Goal: Transaction & Acquisition: Download file/media

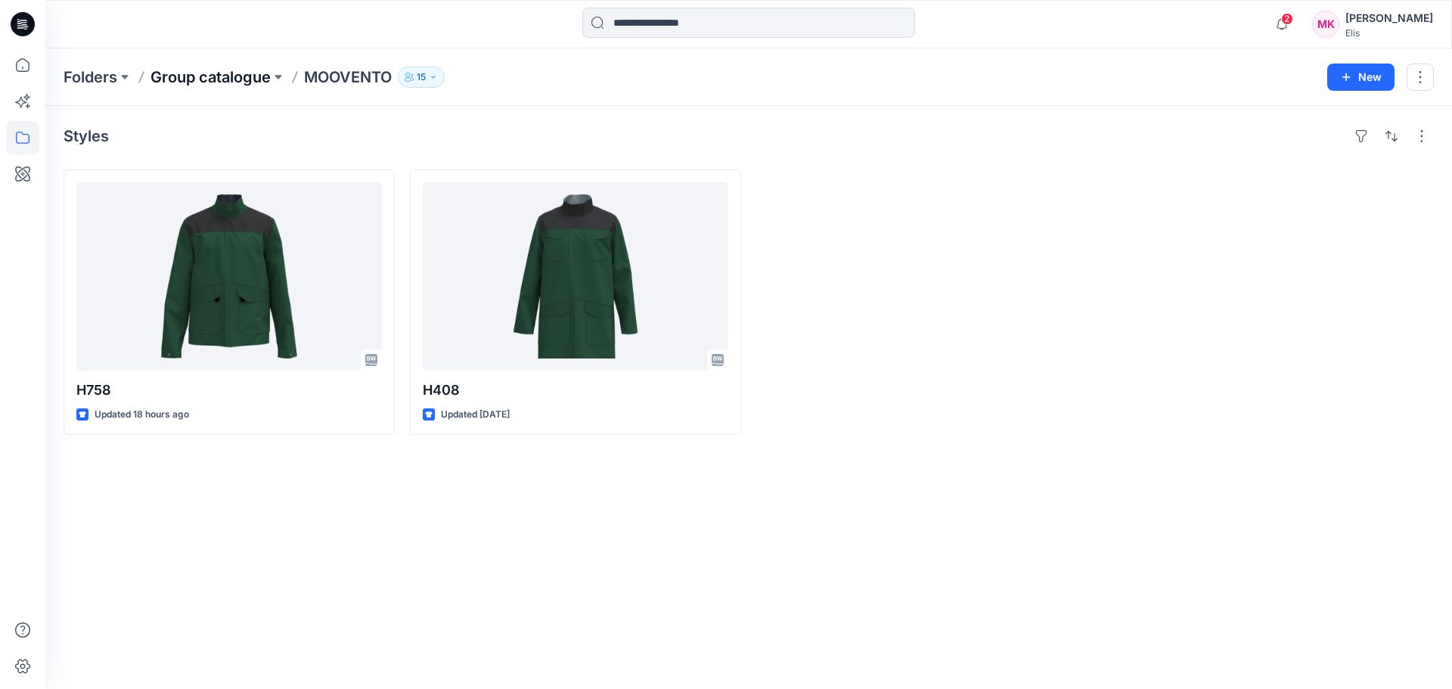
click at [240, 79] on p "Group catalogue" at bounding box center [210, 77] width 120 height 21
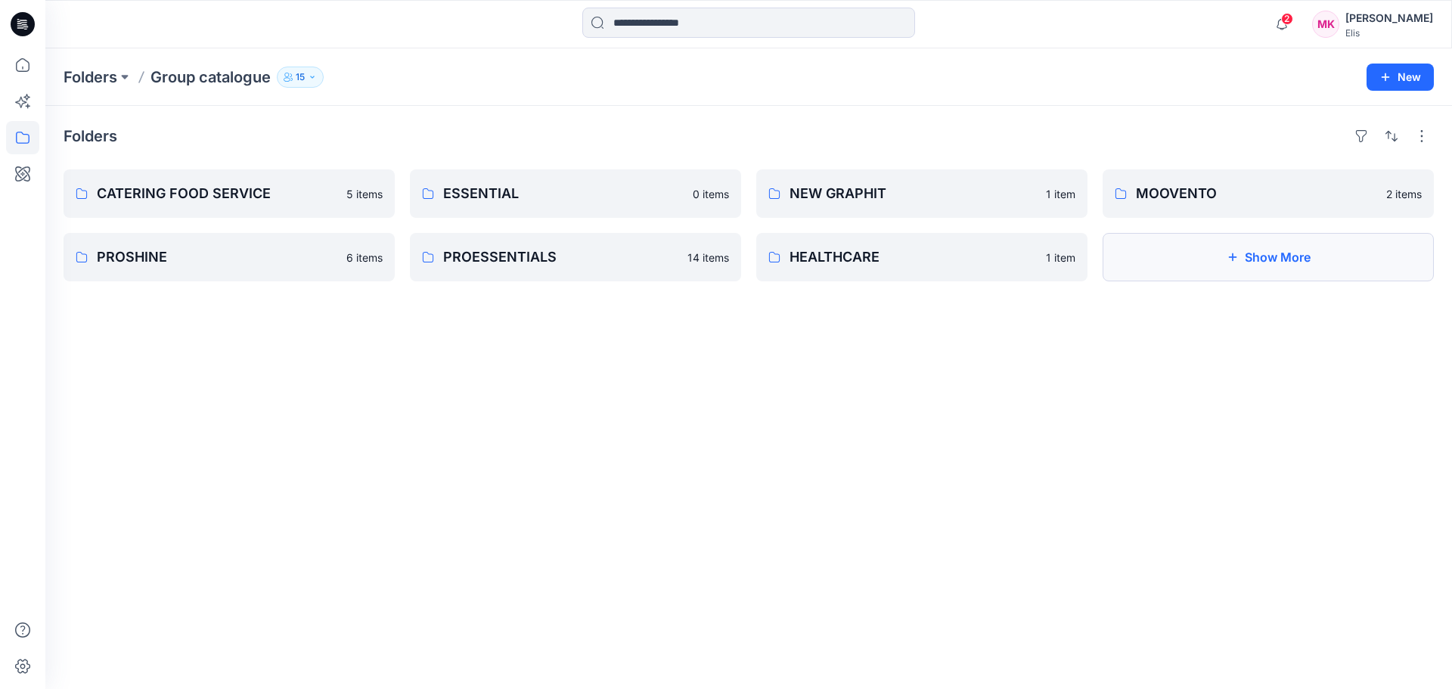
click at [1281, 262] on button "Show More" at bounding box center [1267, 257] width 331 height 48
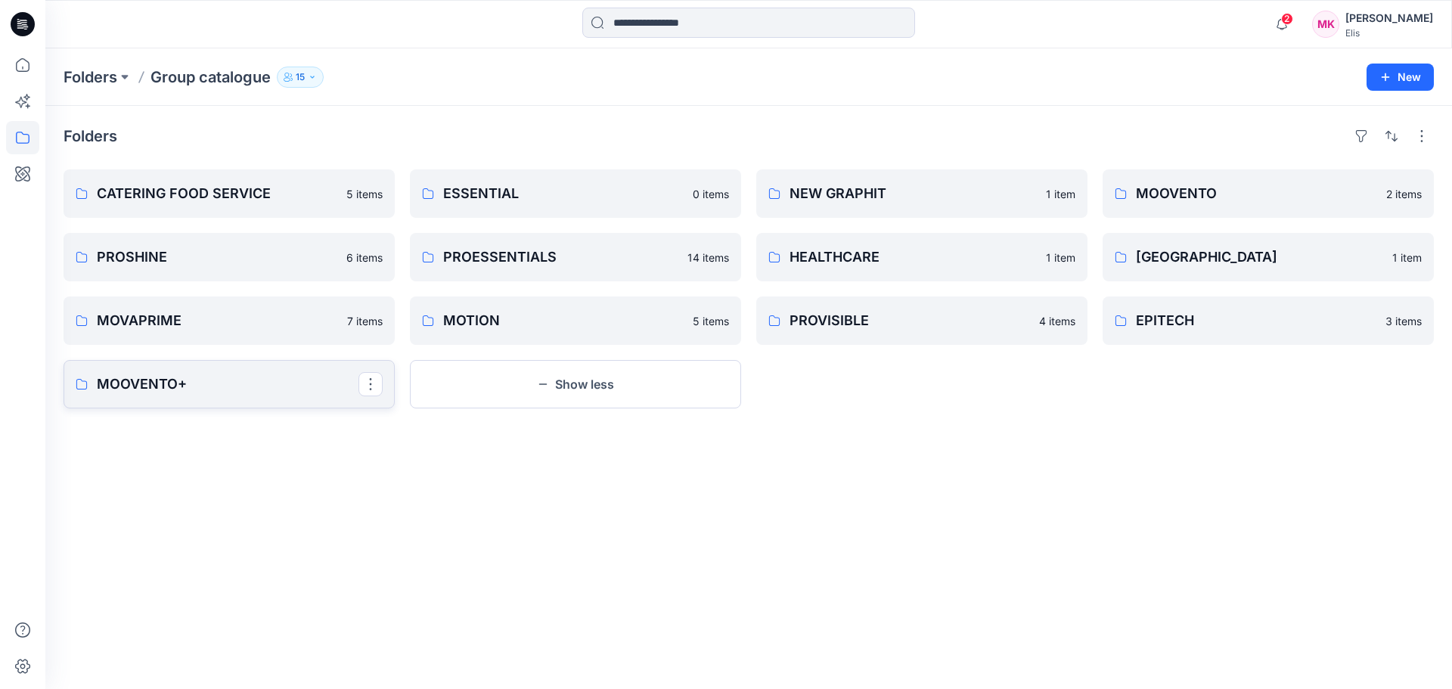
click at [243, 383] on p "MOOVENTO+" at bounding box center [228, 383] width 262 height 21
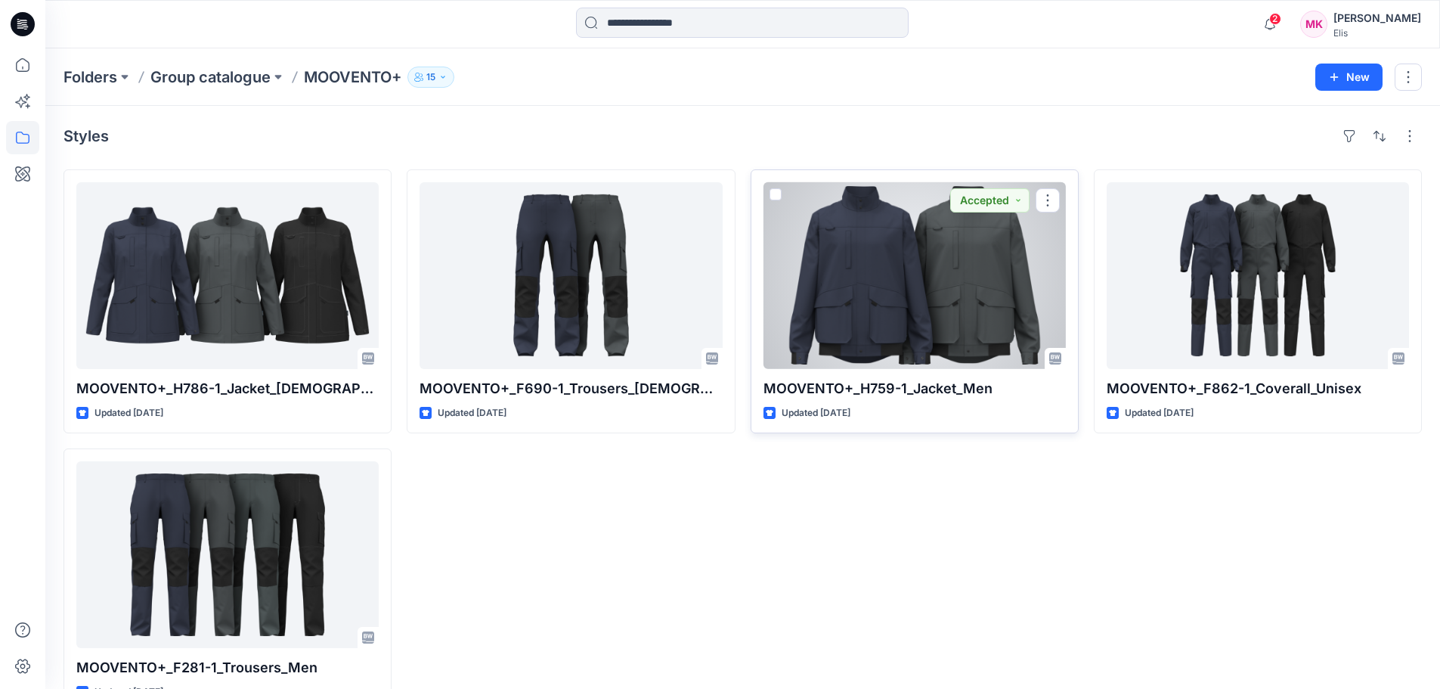
click at [995, 305] on div at bounding box center [915, 275] width 302 height 187
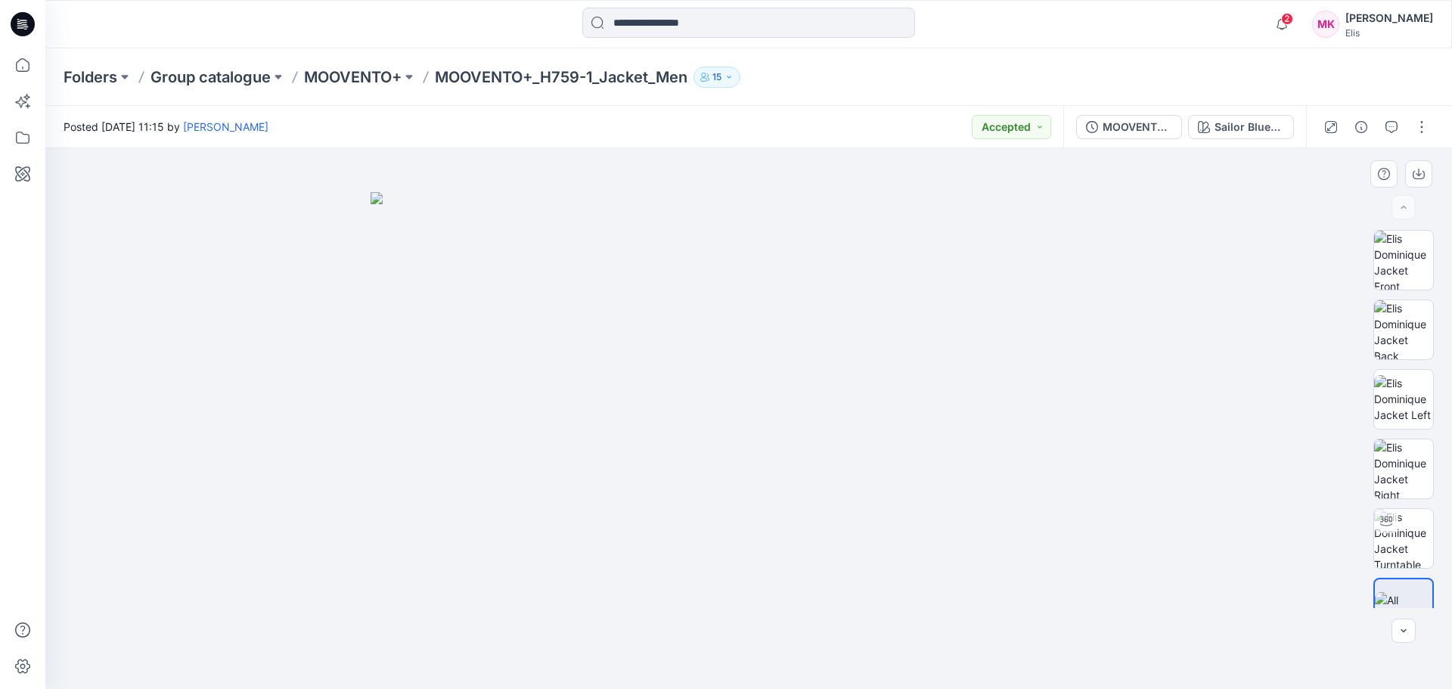
drag, startPoint x: 742, startPoint y: 450, endPoint x: 1226, endPoint y: 562, distance: 497.5
click at [785, 424] on img at bounding box center [748, 440] width 756 height 497
click at [1396, 533] on img at bounding box center [1403, 538] width 59 height 59
drag, startPoint x: 742, startPoint y: 567, endPoint x: 738, endPoint y: 380, distance: 187.5
click at [738, 380] on img at bounding box center [749, 215] width 950 height 947
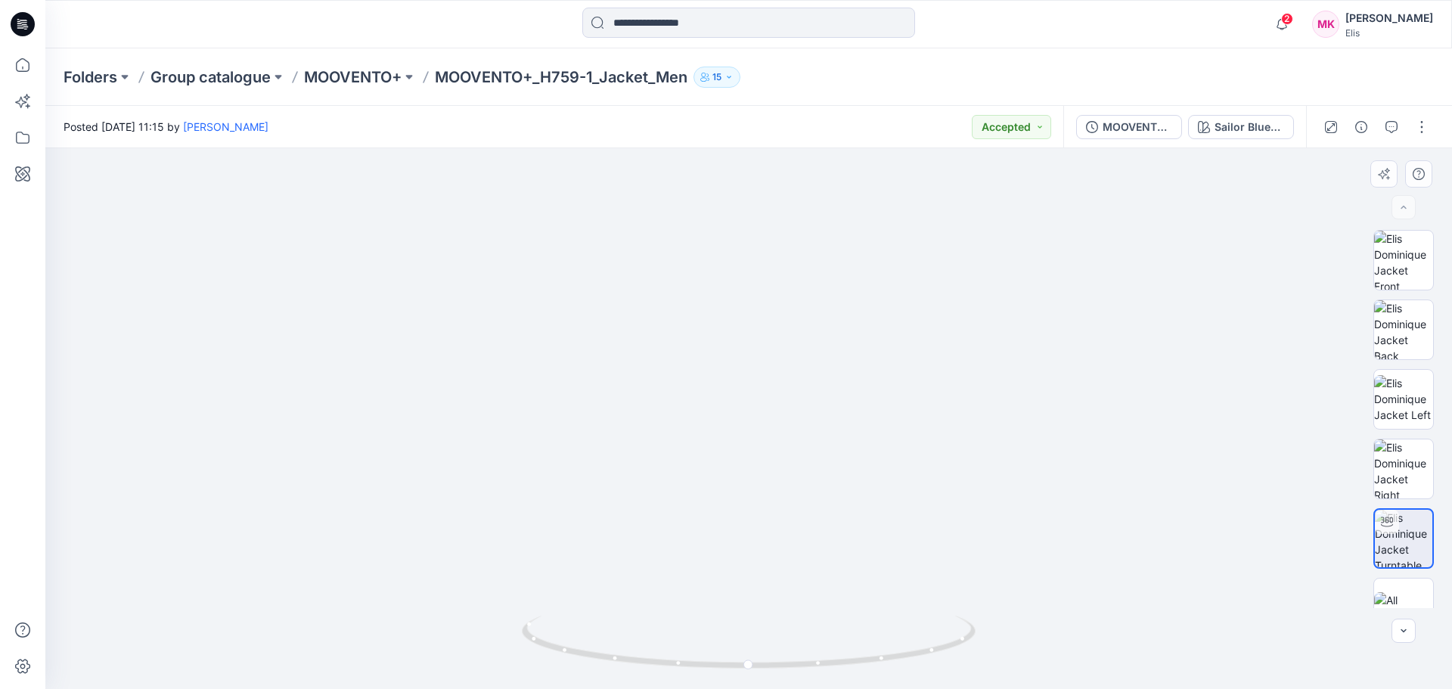
drag, startPoint x: 885, startPoint y: 394, endPoint x: 789, endPoint y: 404, distance: 95.8
click at [789, 404] on img at bounding box center [749, 221] width 950 height 935
drag, startPoint x: 747, startPoint y: 667, endPoint x: 829, endPoint y: 659, distance: 82.8
click at [829, 659] on circle at bounding box center [828, 662] width 9 height 9
drag, startPoint x: 829, startPoint y: 659, endPoint x: 849, endPoint y: 655, distance: 20.2
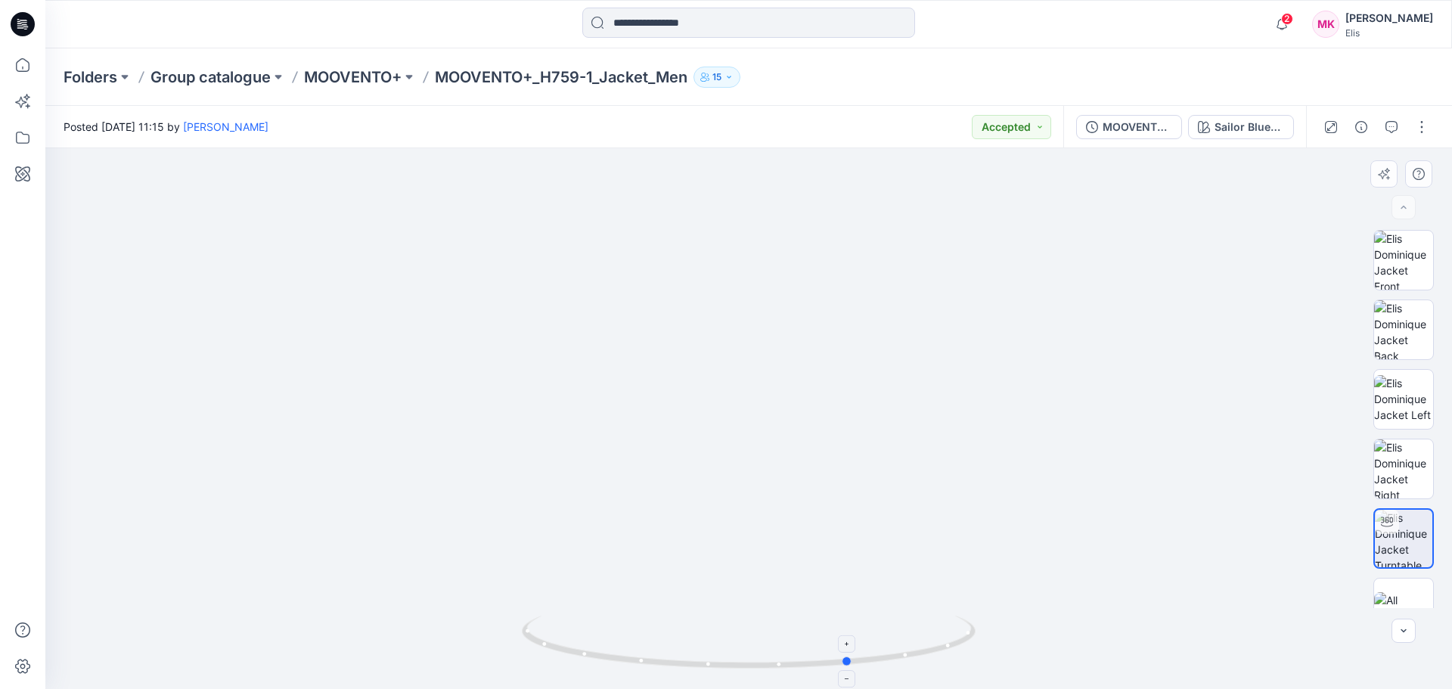
click at [849, 655] on icon at bounding box center [750, 643] width 457 height 57
click at [1152, 129] on div "MOOVENTO+_H759-1_Jacket_Men" at bounding box center [1137, 127] width 70 height 17
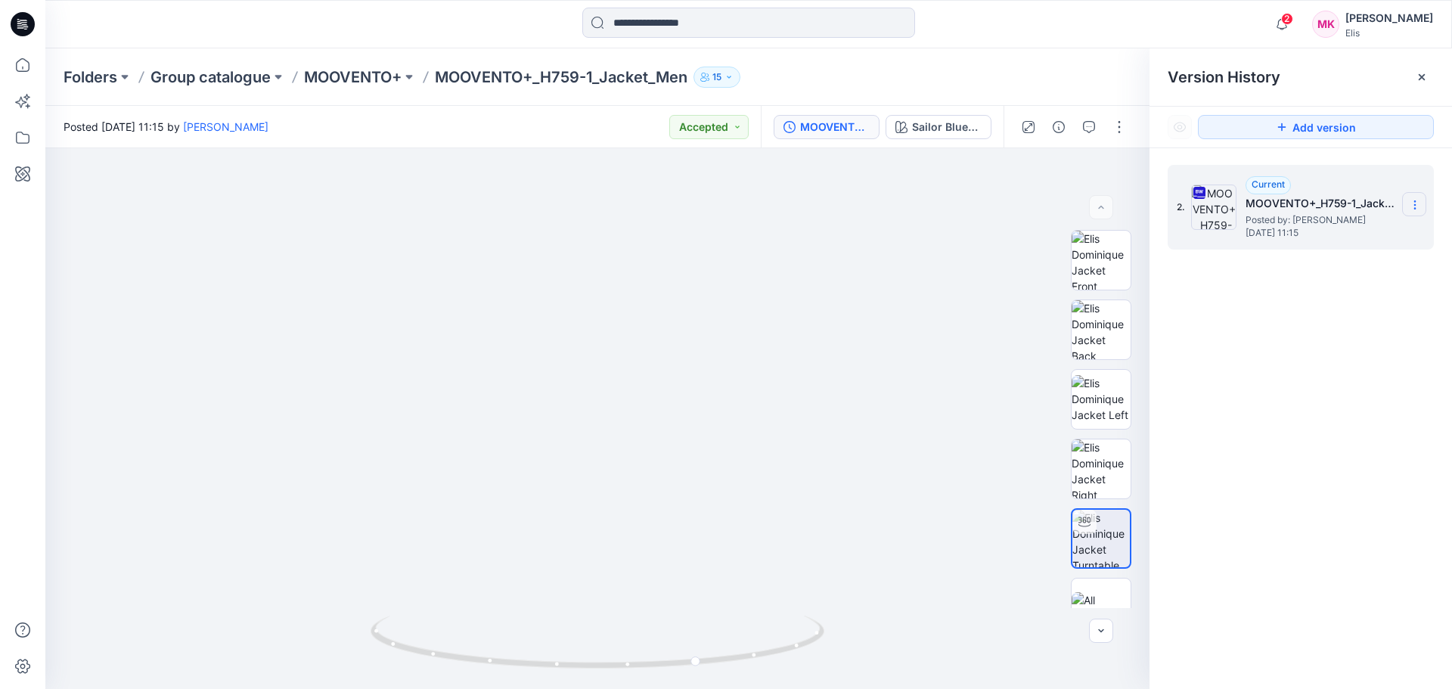
click at [1415, 209] on icon at bounding box center [1414, 208] width 1 height 1
click at [1331, 233] on span "Download Source BW File" at bounding box center [1338, 234] width 126 height 18
drag, startPoint x: 700, startPoint y: 668, endPoint x: 990, endPoint y: 576, distance: 303.7
click at [990, 576] on div at bounding box center [597, 418] width 1104 height 541
